Goal: Task Accomplishment & Management: Use online tool/utility

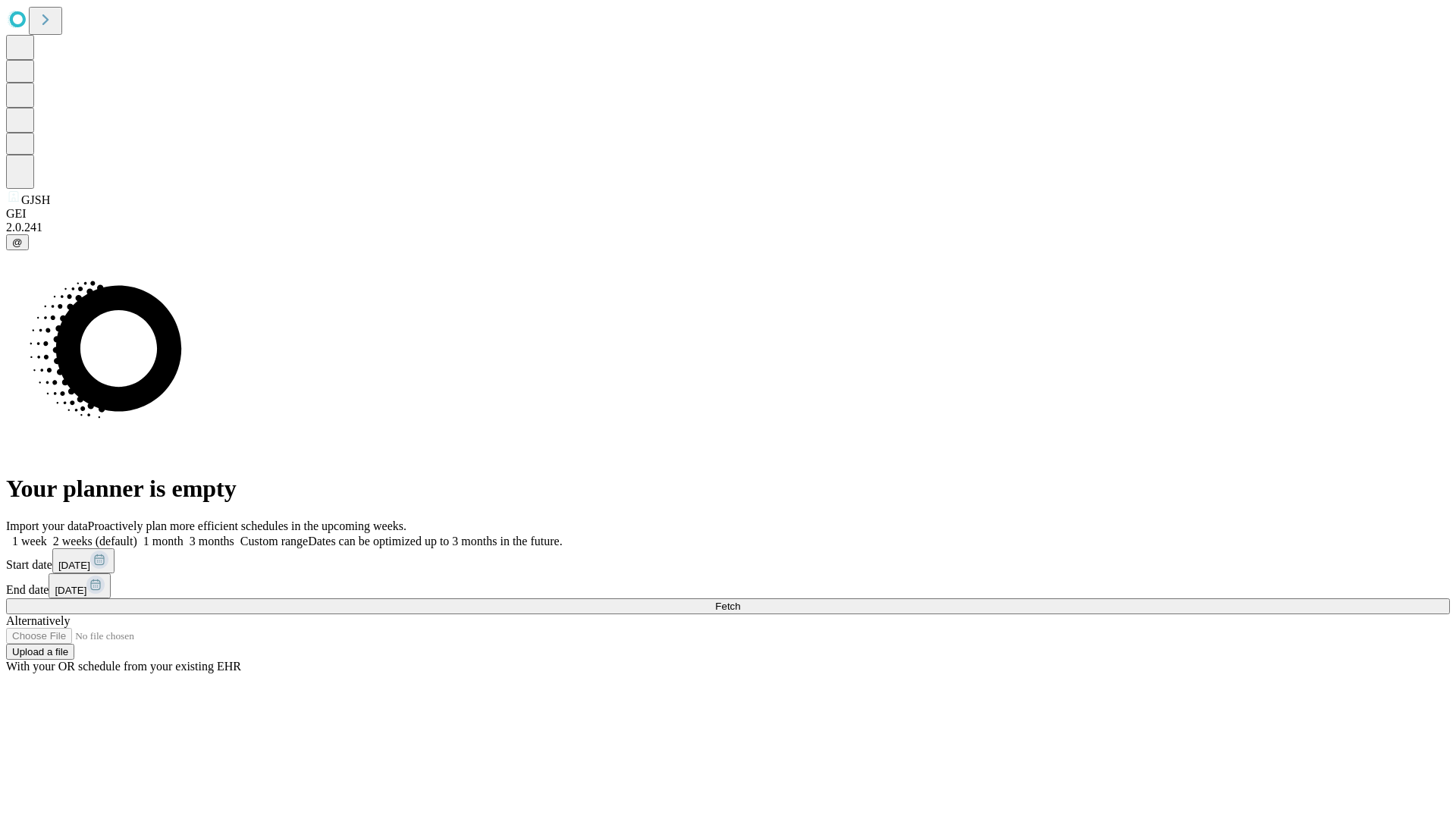
click at [741, 600] on span "Fetch" at bounding box center [728, 606] width 25 height 12
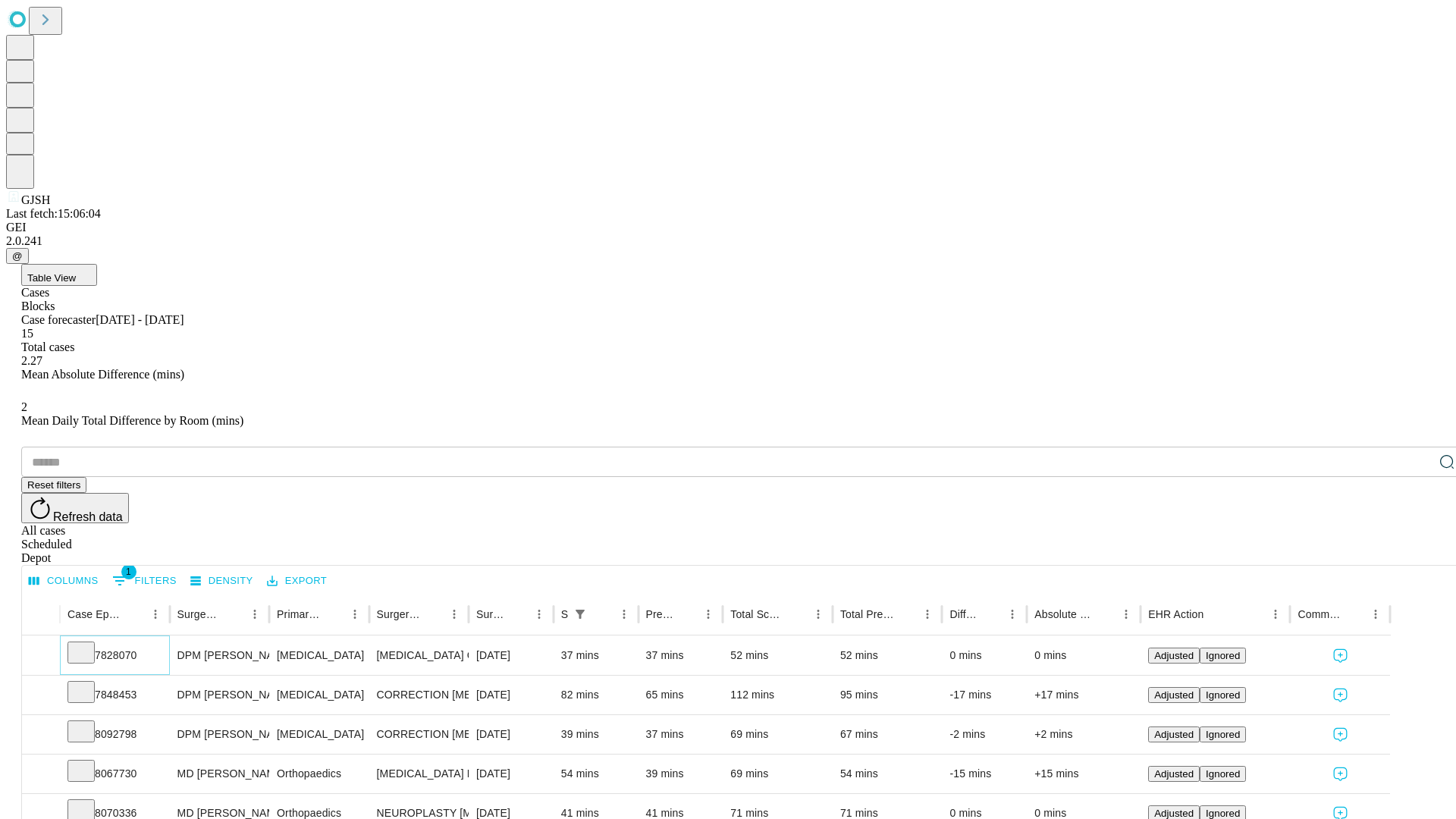
click at [88, 644] on icon at bounding box center [82, 652] width 16 height 16
